Goal: Information Seeking & Learning: Learn about a topic

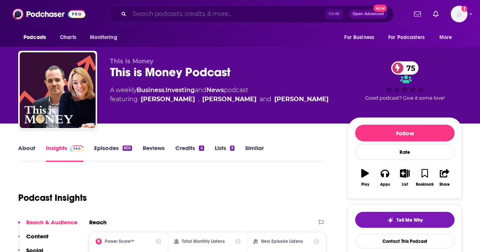
click at [285, 15] on input "Search podcasts, credits, & more..." at bounding box center [227, 14] width 196 height 12
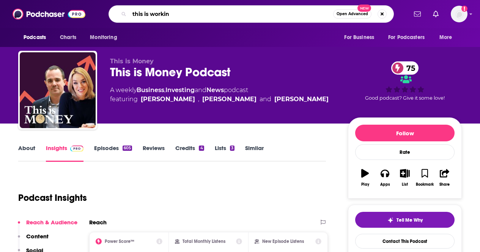
type input "this is working"
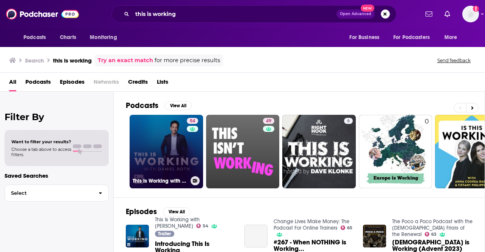
click at [152, 174] on link "54 This Is Working with [PERSON_NAME]" at bounding box center [167, 152] width 74 height 74
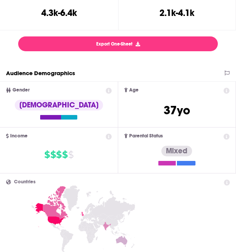
scroll to position [230, 0]
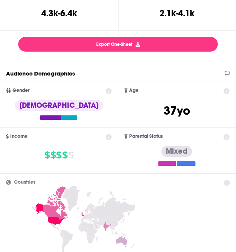
click at [109, 93] on icon at bounding box center [109, 91] width 6 height 6
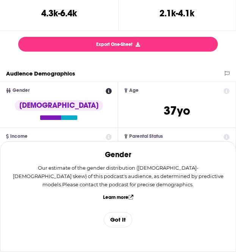
click at [107, 107] on span "Gender Gender Our estimate of the gender distribution ([DEMOGRAPHIC_DATA]-[DEMO…" at bounding box center [59, 104] width 118 height 45
click at [122, 212] on button "Got It" at bounding box center [118, 219] width 28 height 15
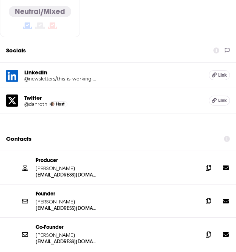
scroll to position [820, 0]
